Goal: Information Seeking & Learning: Learn about a topic

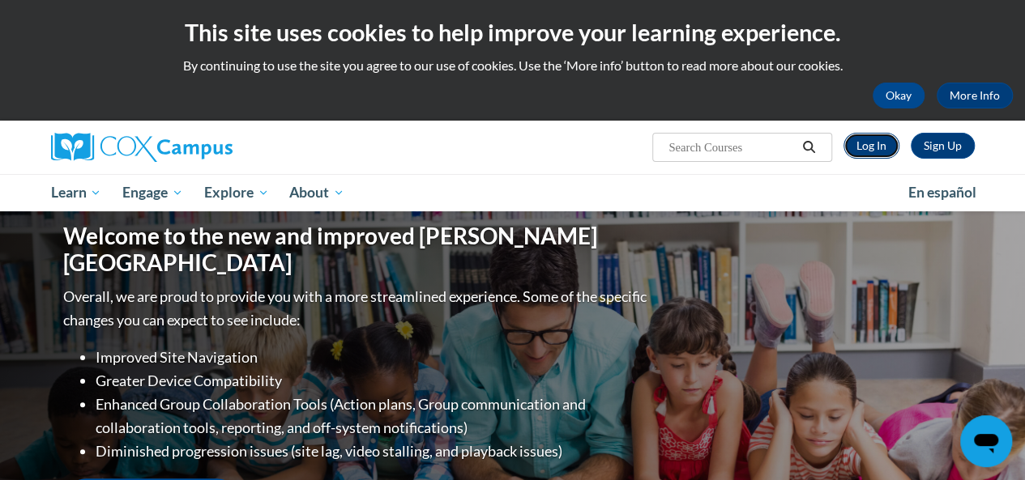
click at [868, 148] on link "Log In" at bounding box center [871, 146] width 56 height 26
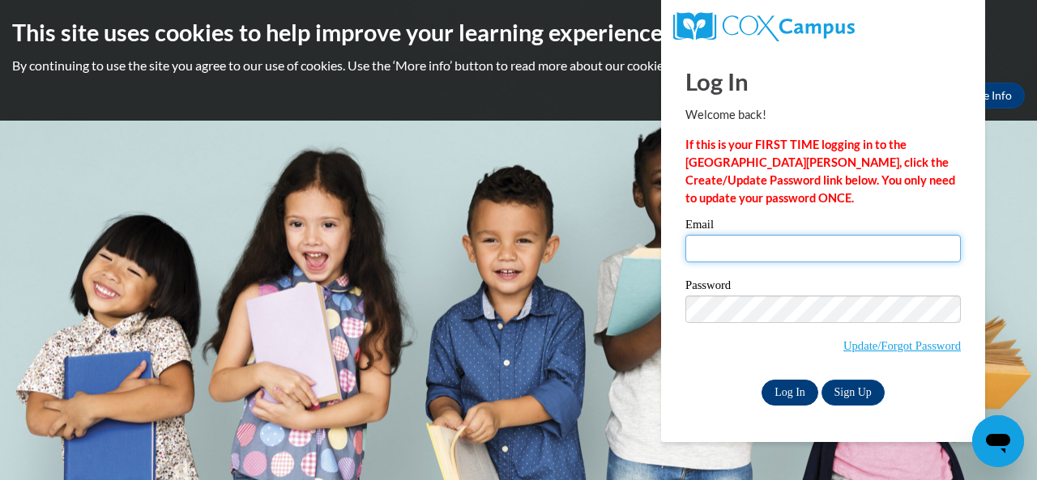
type input "dara.uemura@k12.hi.us"
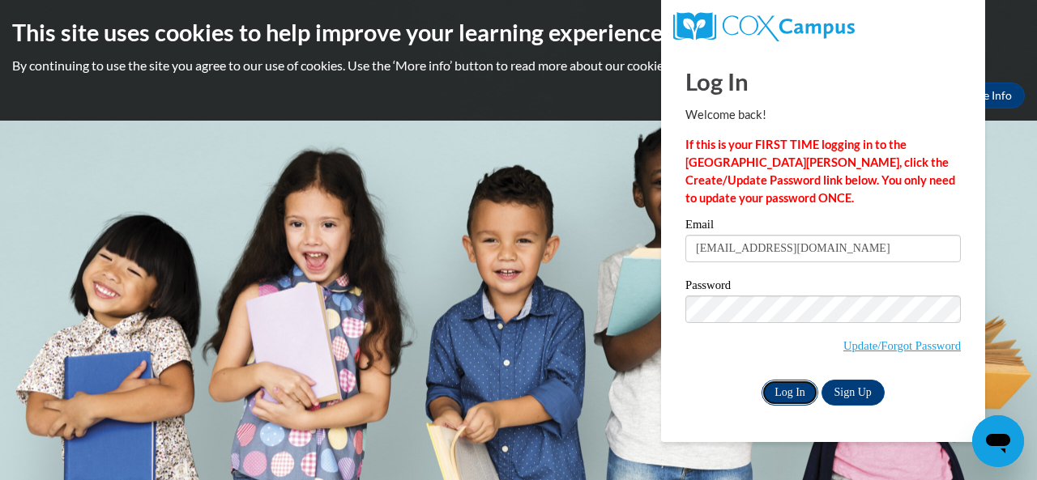
click at [788, 392] on input "Log In" at bounding box center [790, 393] width 57 height 26
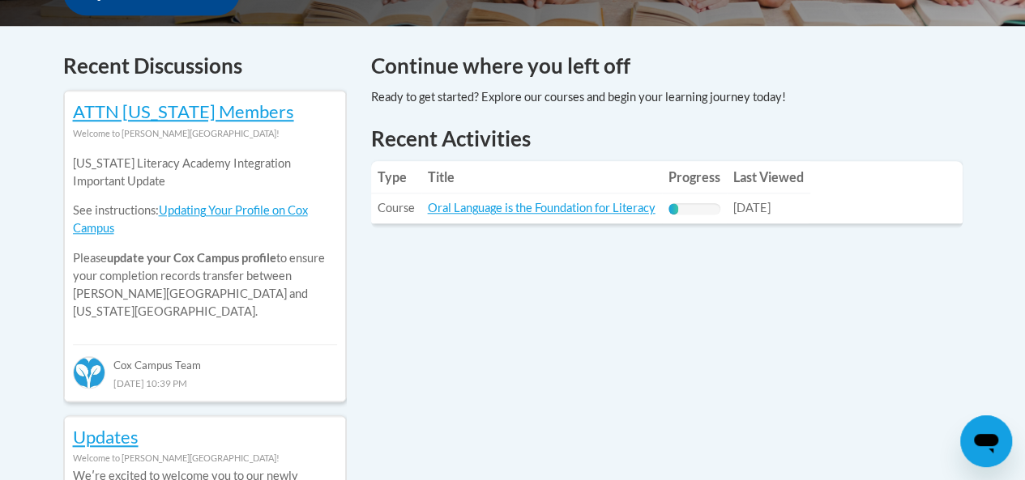
scroll to position [664, 0]
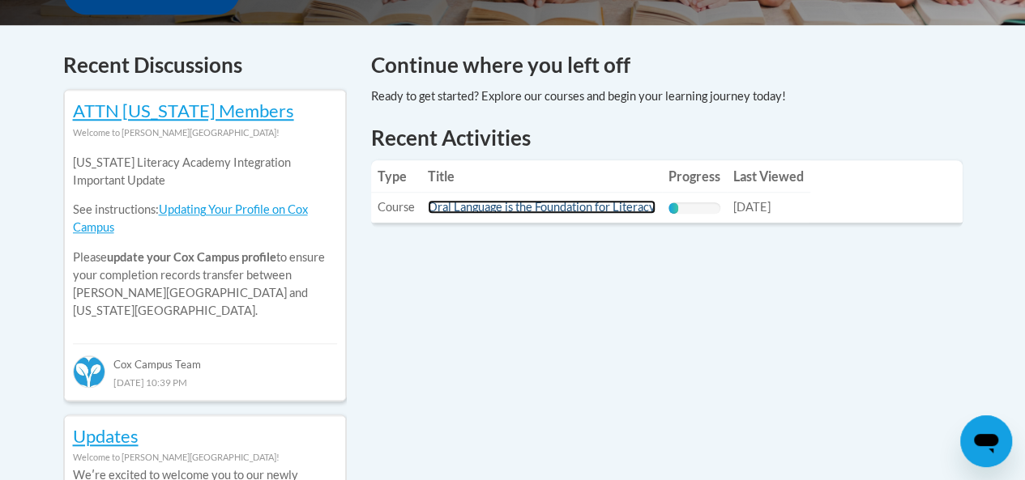
click at [592, 208] on link "Oral Language is the Foundation for Literacy" at bounding box center [542, 207] width 228 height 14
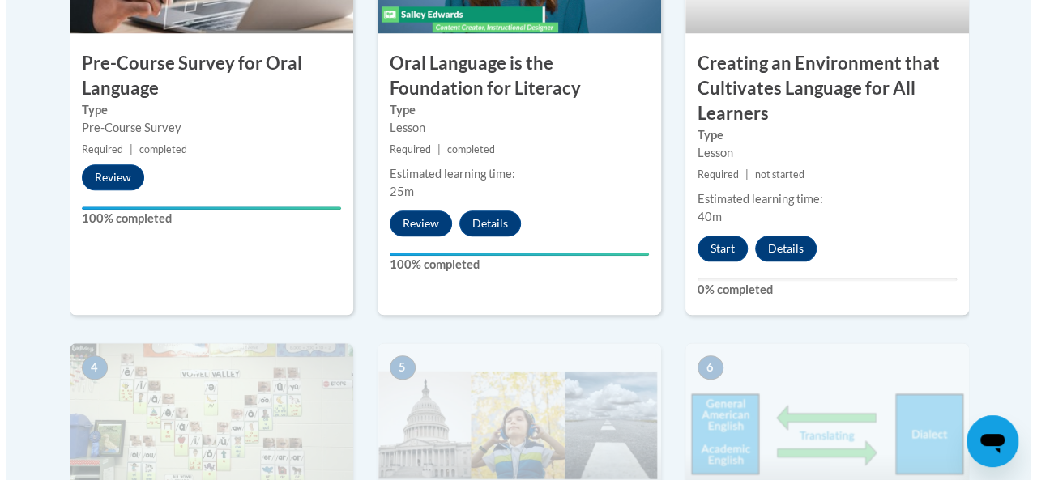
scroll to position [708, 0]
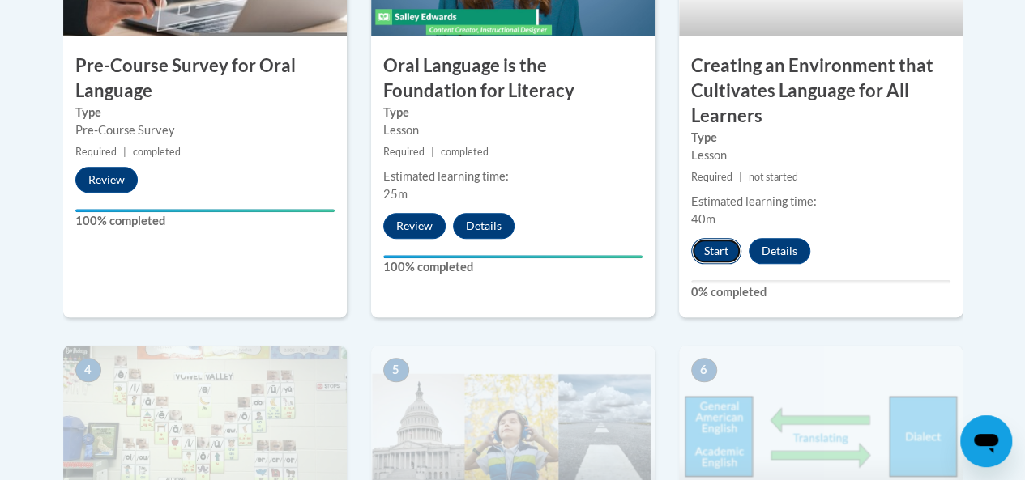
click at [720, 247] on button "Start" at bounding box center [716, 251] width 50 height 26
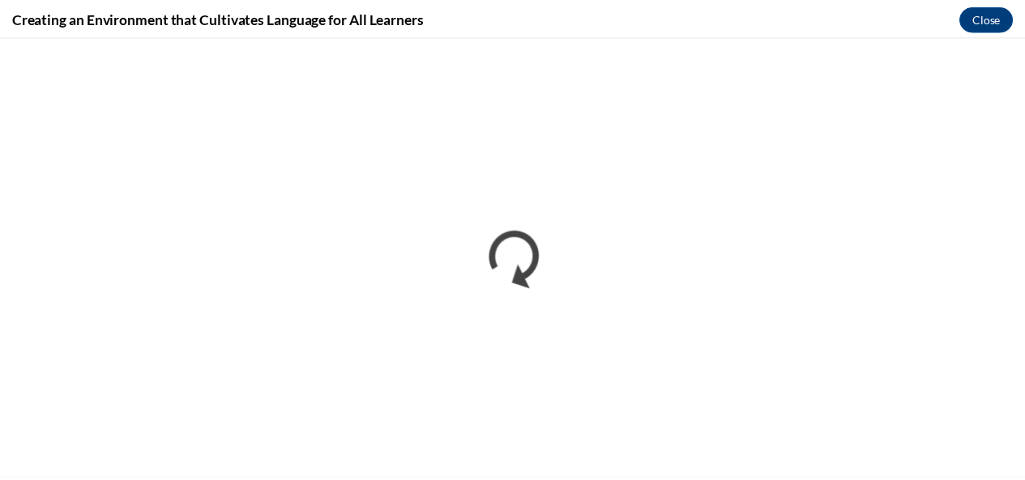
scroll to position [0, 0]
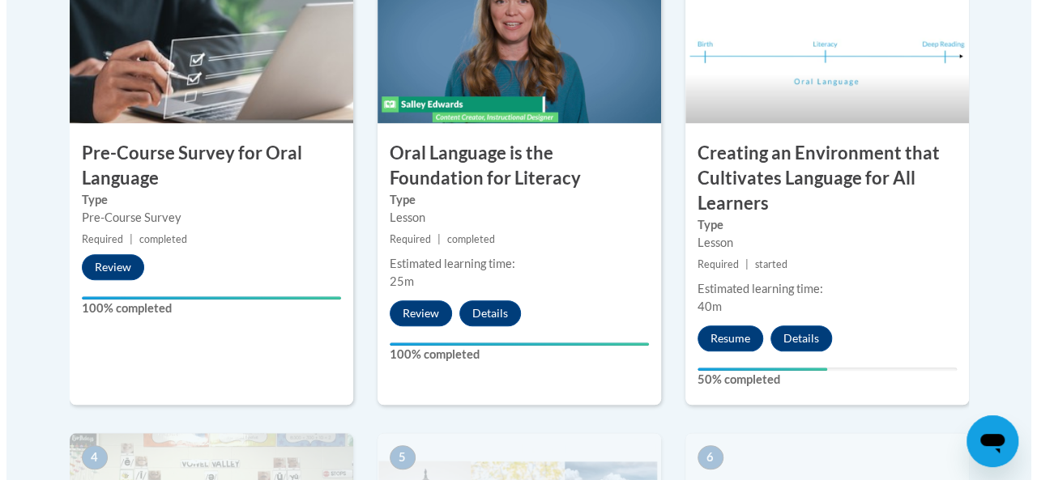
scroll to position [624, 0]
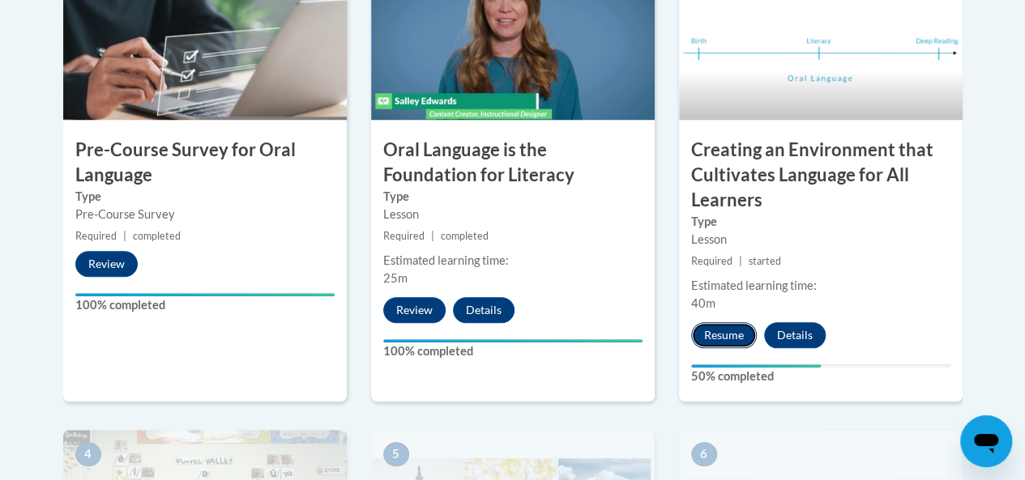
click at [718, 330] on button "Resume" at bounding box center [724, 335] width 66 height 26
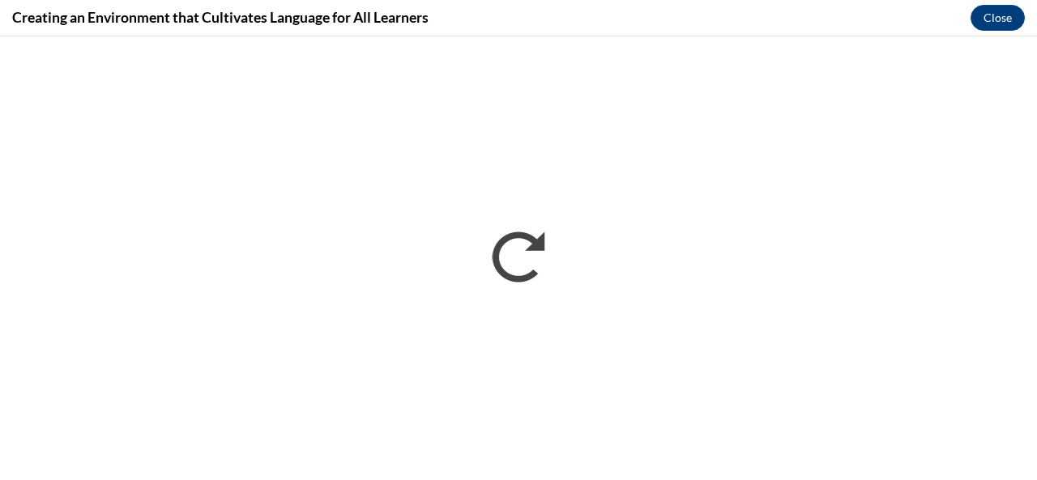
scroll to position [0, 0]
